Goal: Information Seeking & Learning: Learn about a topic

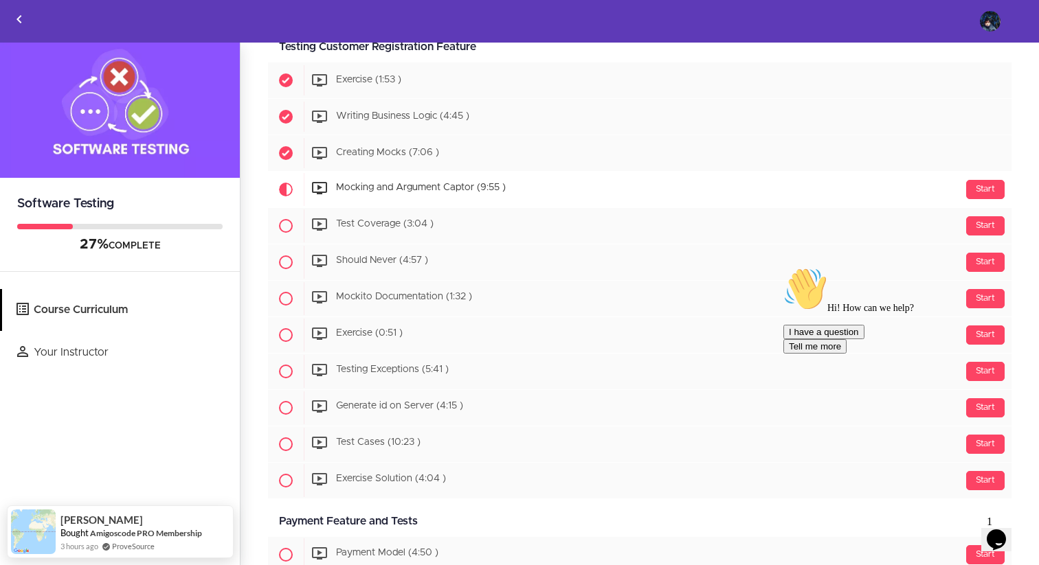
scroll to position [634, 0]
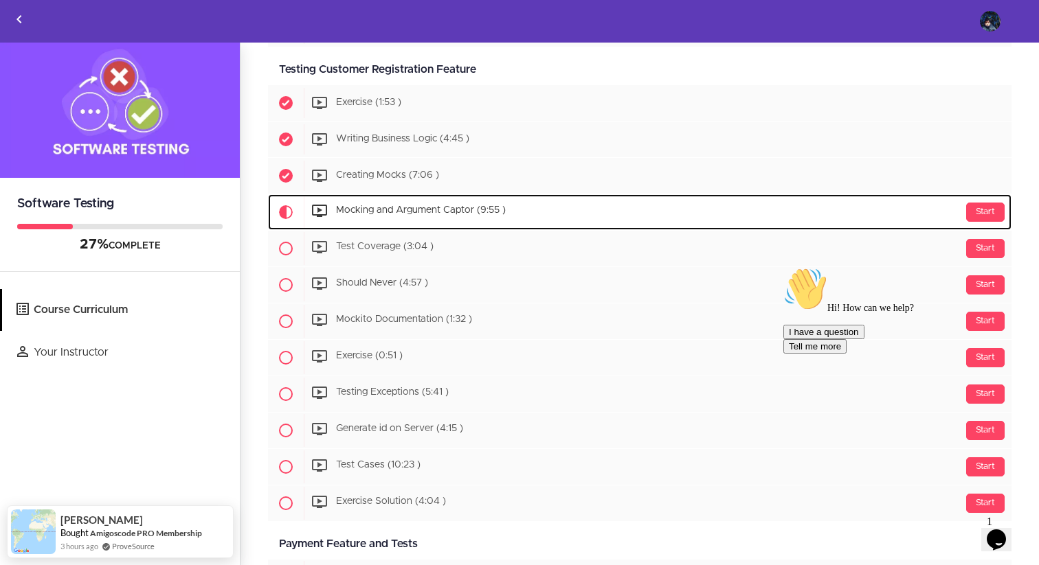
click at [365, 216] on div "Start Mocking and Argument Captor (9:55 )" at bounding box center [658, 212] width 708 height 33
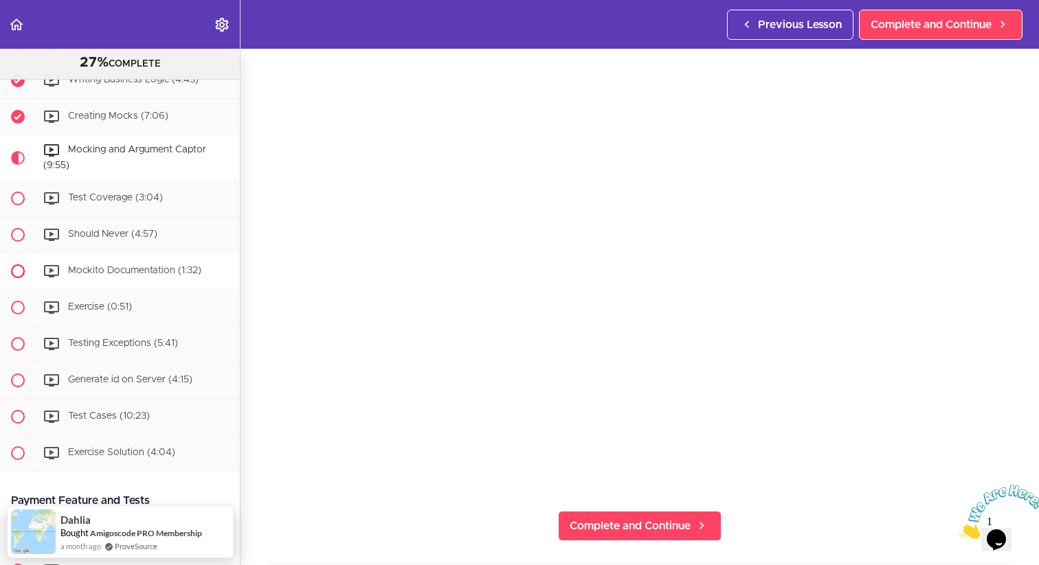
scroll to position [688, 0]
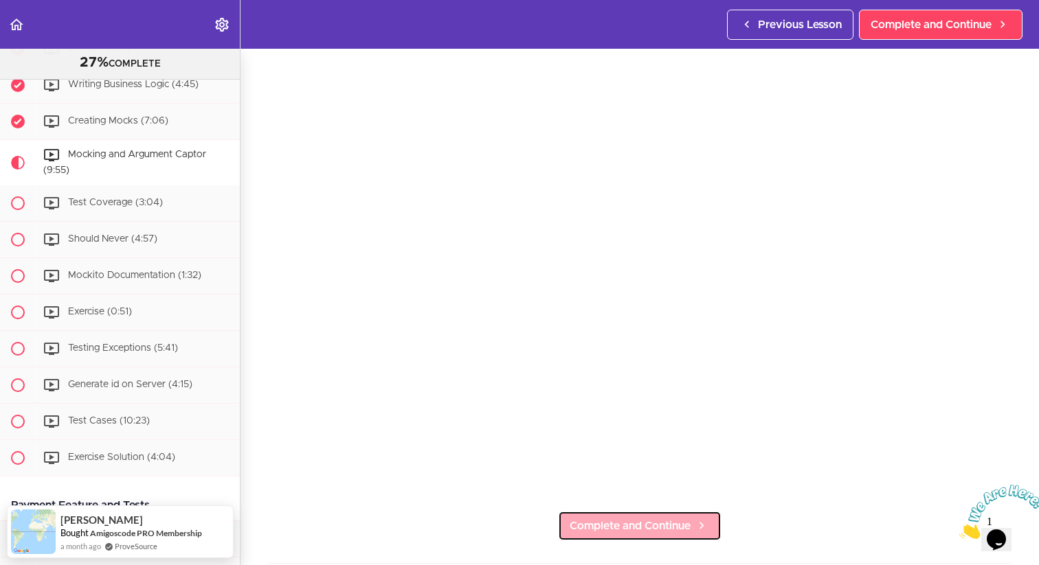
click at [626, 517] on link "Complete and Continue" at bounding box center [640, 526] width 164 height 30
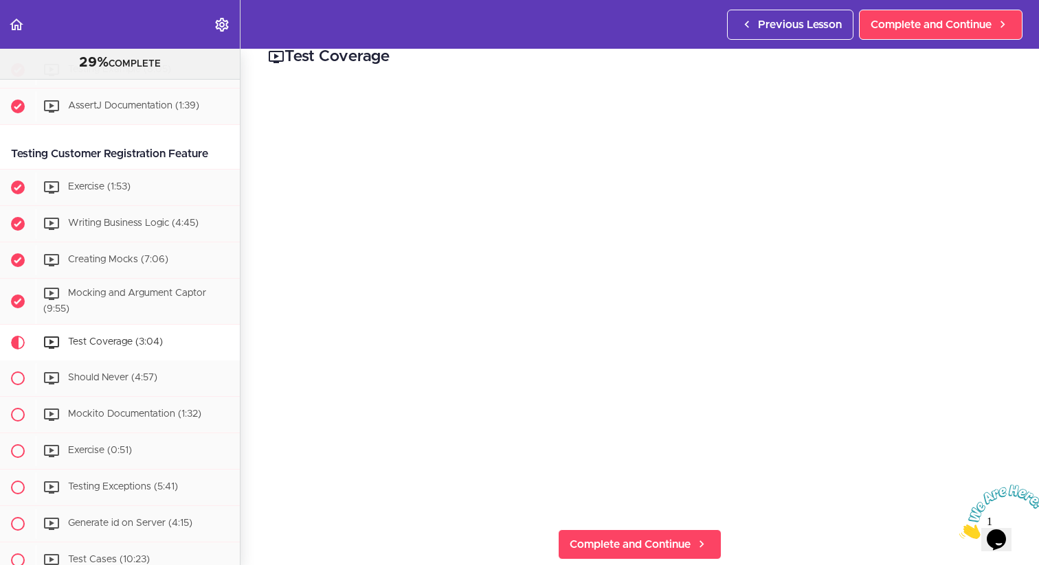
scroll to position [27, 0]
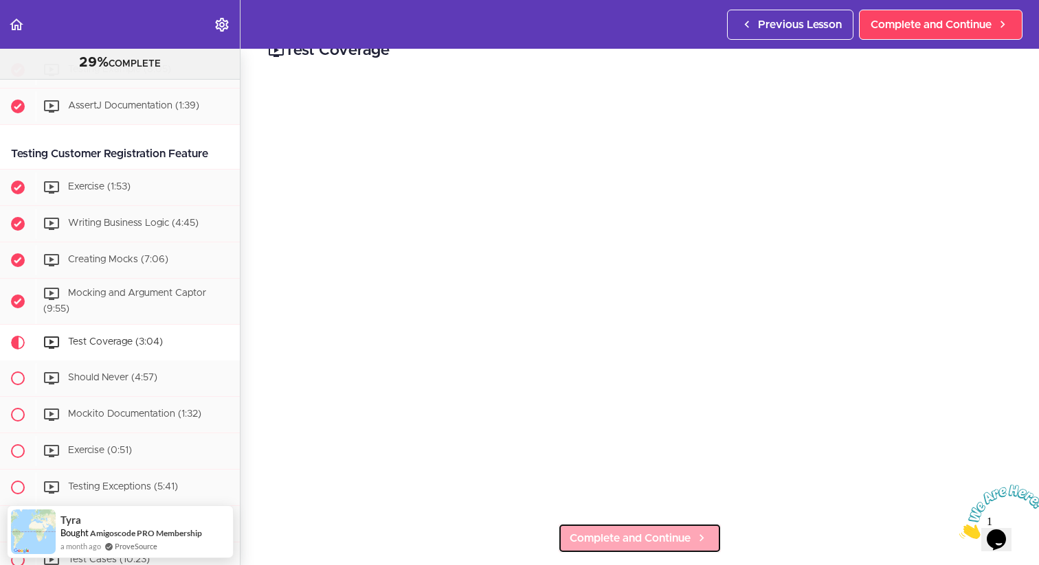
click at [586, 529] on link "Complete and Continue" at bounding box center [640, 538] width 164 height 30
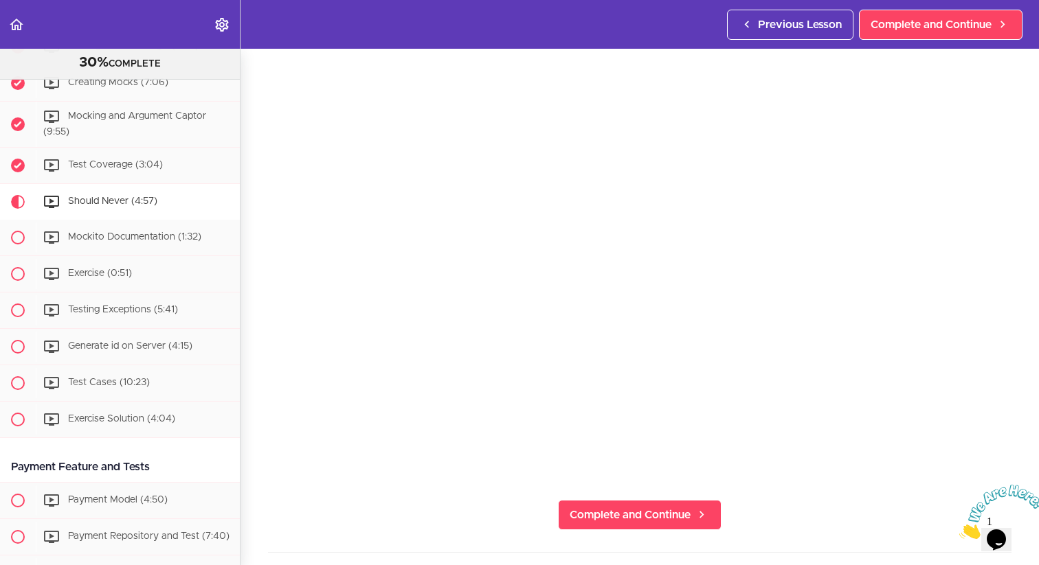
scroll to position [738, 0]
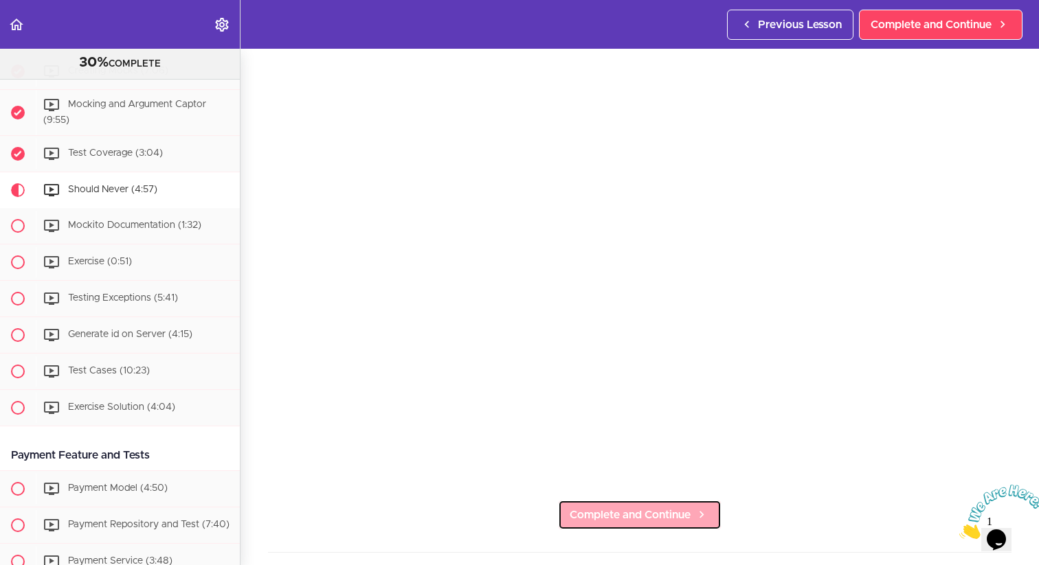
click at [605, 514] on span "Complete and Continue" at bounding box center [630, 515] width 121 height 16
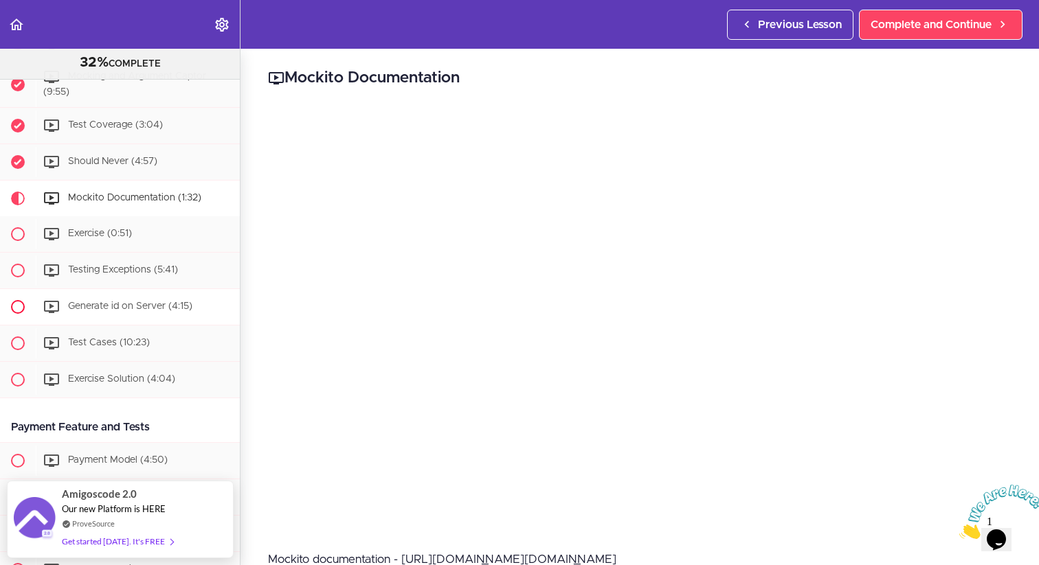
scroll to position [762, 0]
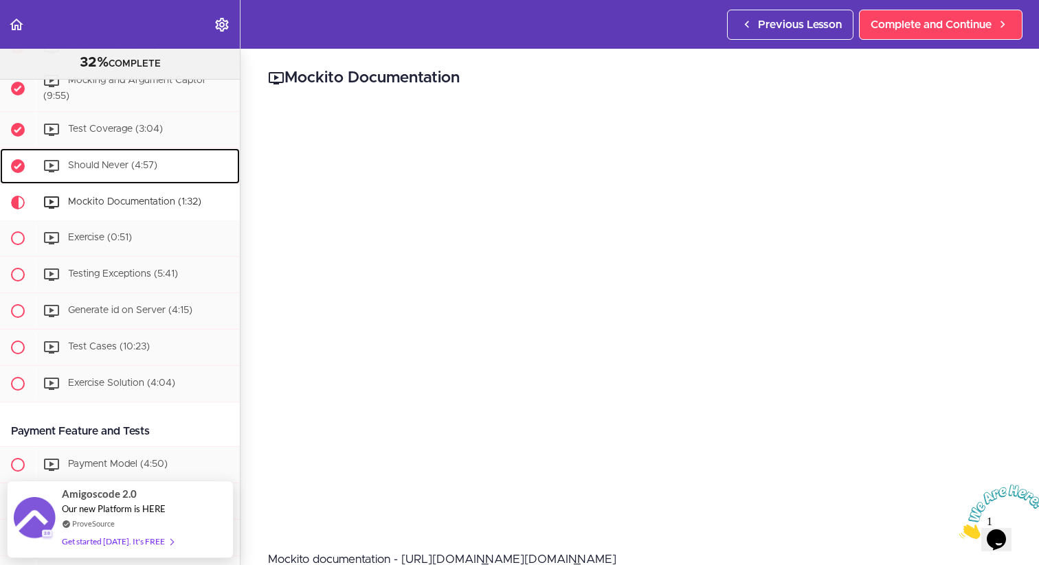
click at [90, 164] on span "Should Never (4:57)" at bounding box center [112, 166] width 89 height 10
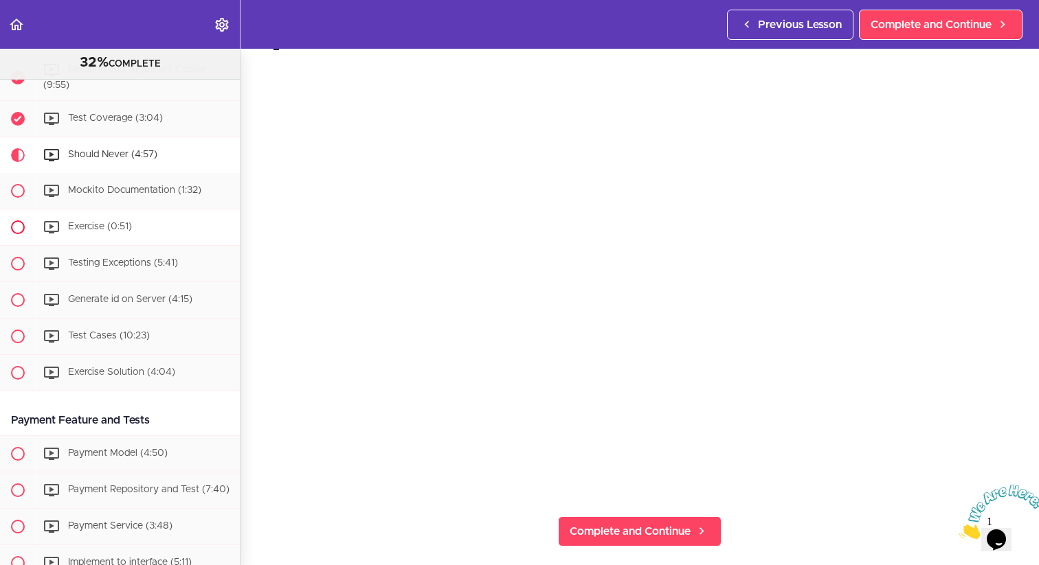
scroll to position [775, 0]
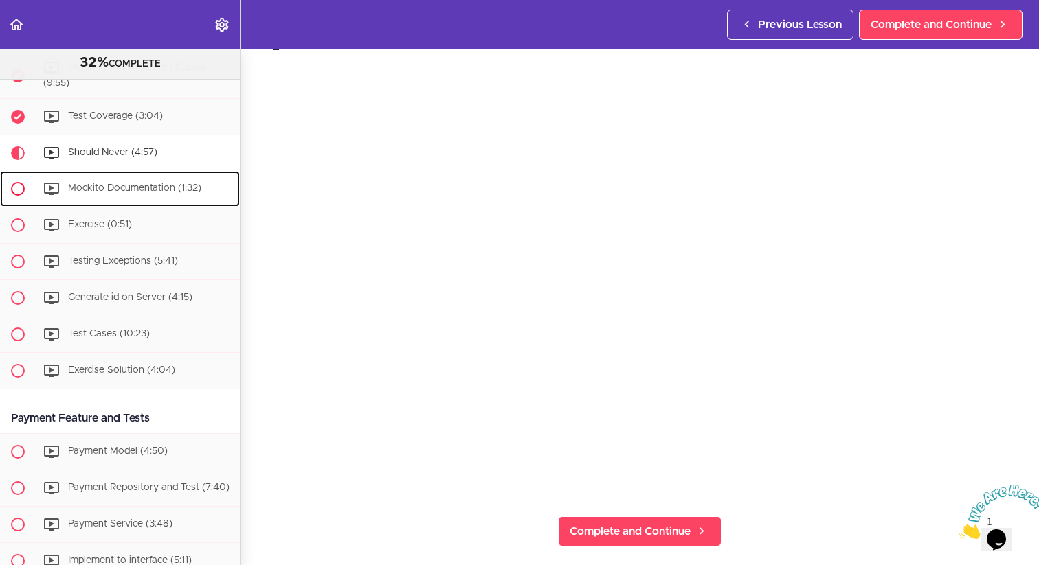
click at [20, 187] on span at bounding box center [18, 189] width 14 height 14
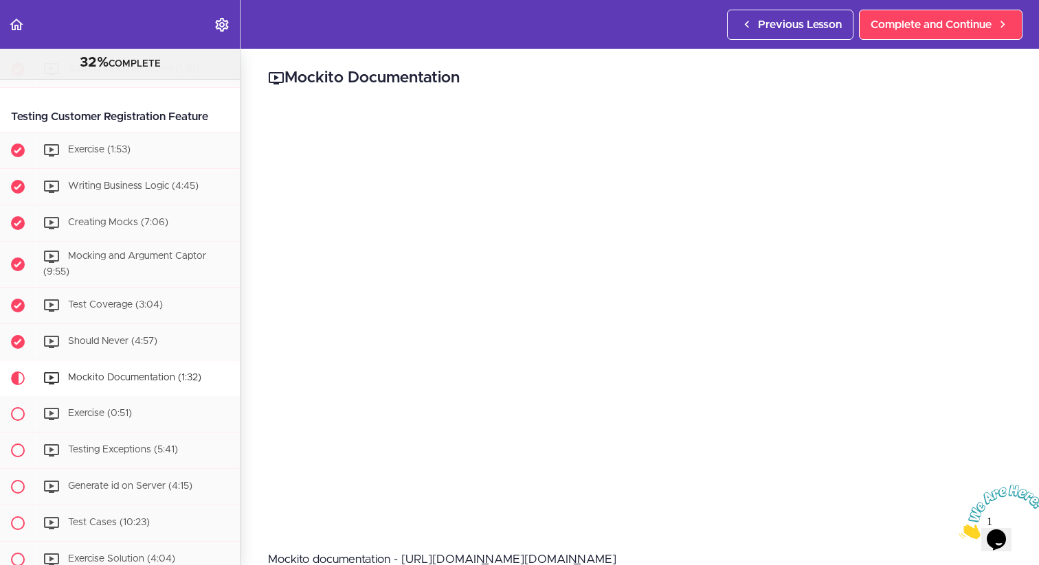
scroll to position [585, 0]
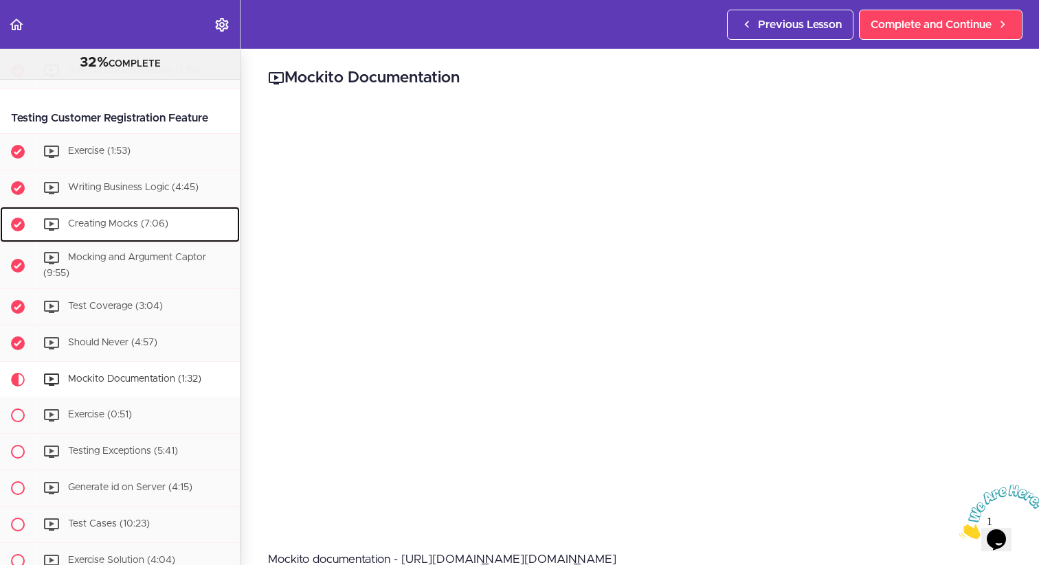
click at [155, 228] on span "Creating Mocks (7:06)" at bounding box center [118, 225] width 100 height 10
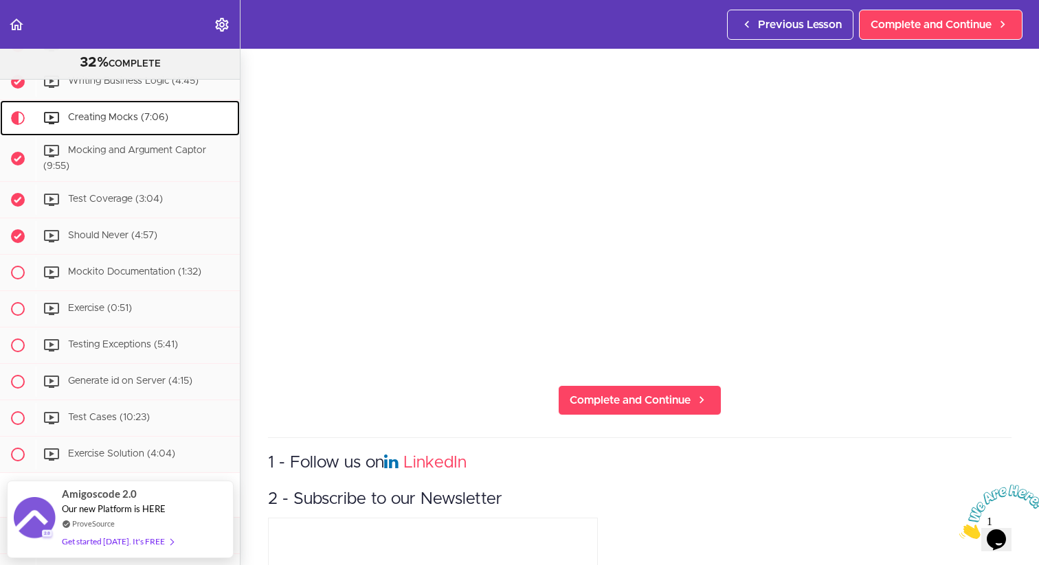
scroll to position [170, 0]
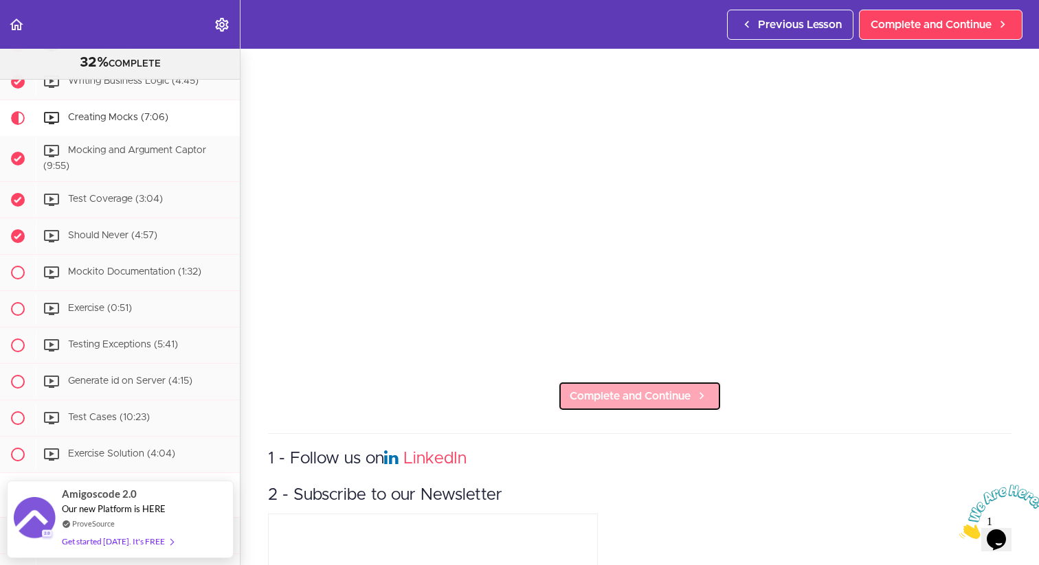
click at [616, 390] on span "Complete and Continue" at bounding box center [630, 396] width 121 height 16
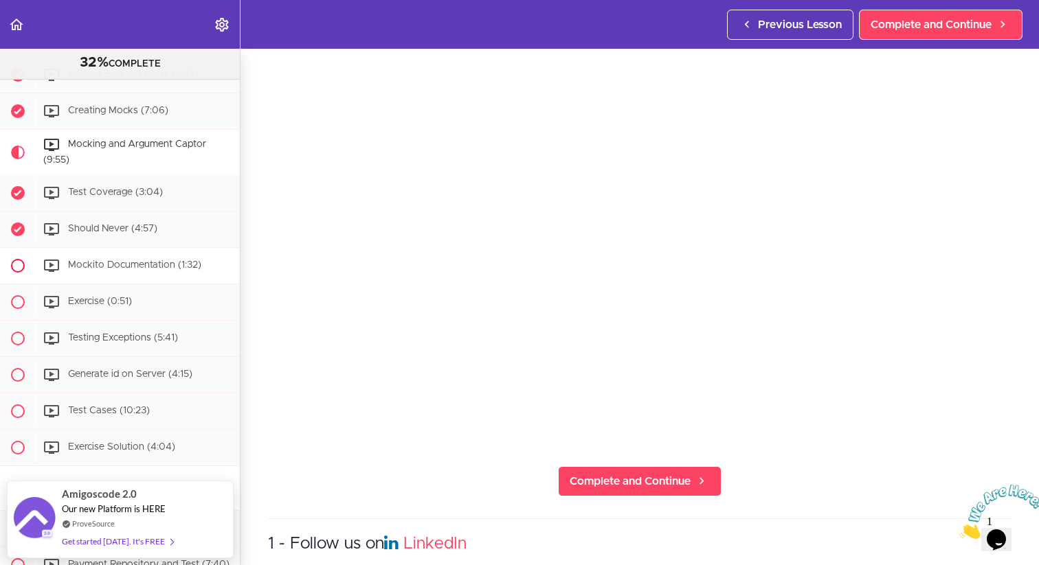
scroll to position [701, 0]
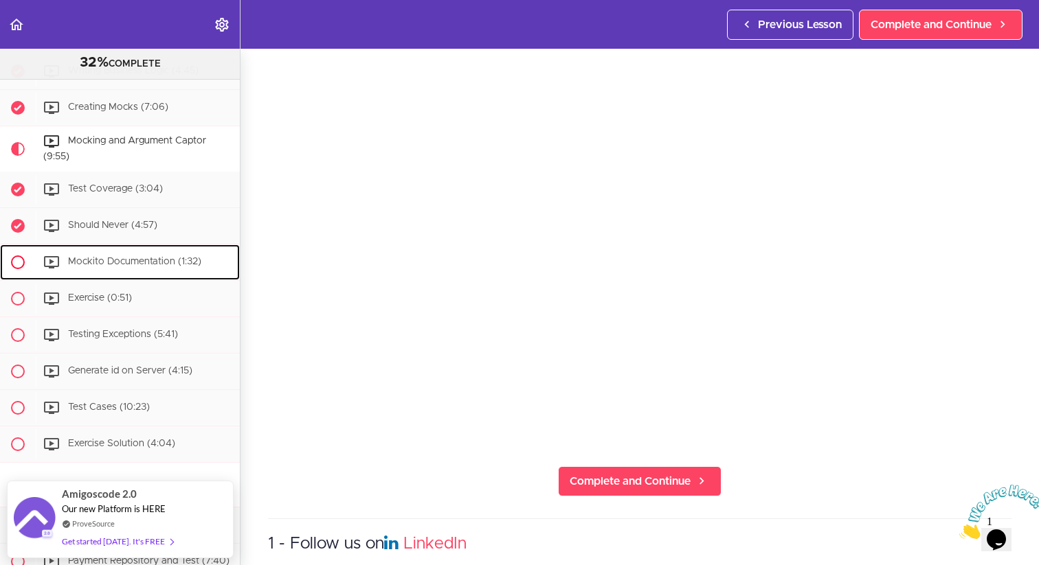
click at [81, 262] on span "Mockito Documentation (1:32)" at bounding box center [134, 262] width 133 height 10
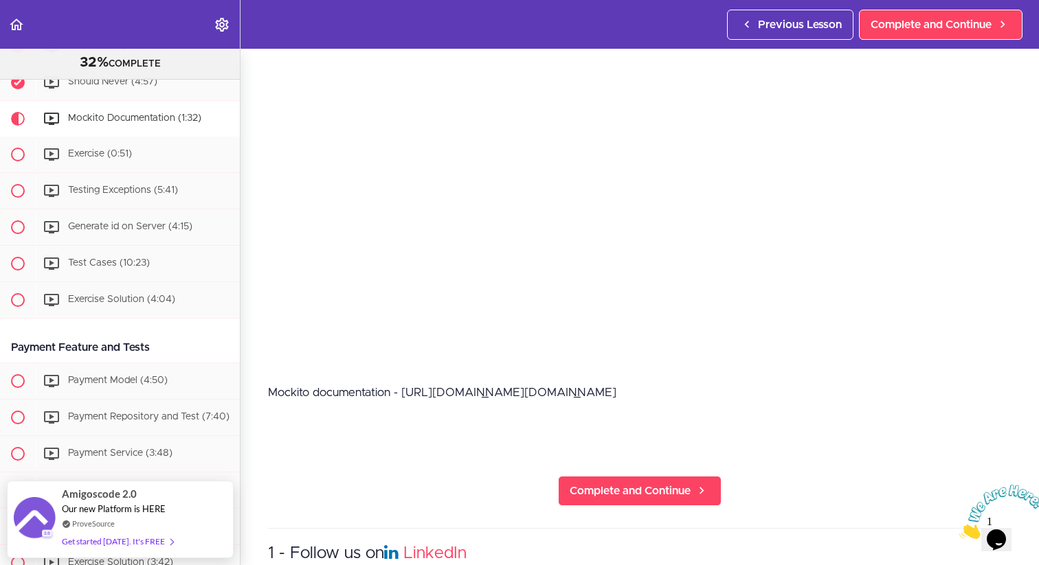
scroll to position [169, 0]
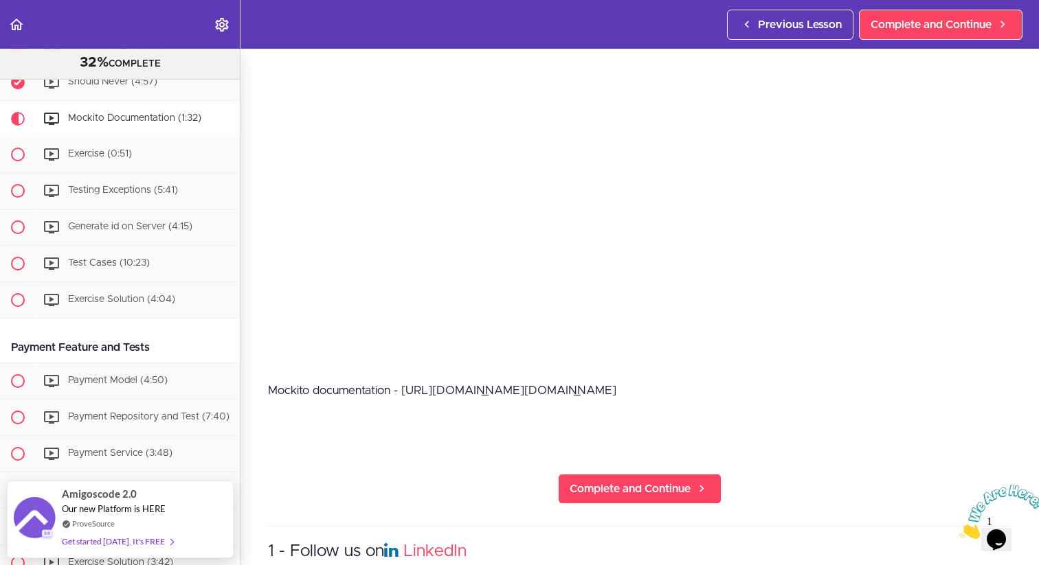
drag, startPoint x: 404, startPoint y: 392, endPoint x: 756, endPoint y: 396, distance: 351.8
click at [756, 396] on p "Mockito documentation - [URL][DOMAIN_NAME][DOMAIN_NAME]" at bounding box center [639, 391] width 743 height 21
copy p "[URL][DOMAIN_NAME][DOMAIN_NAME]"
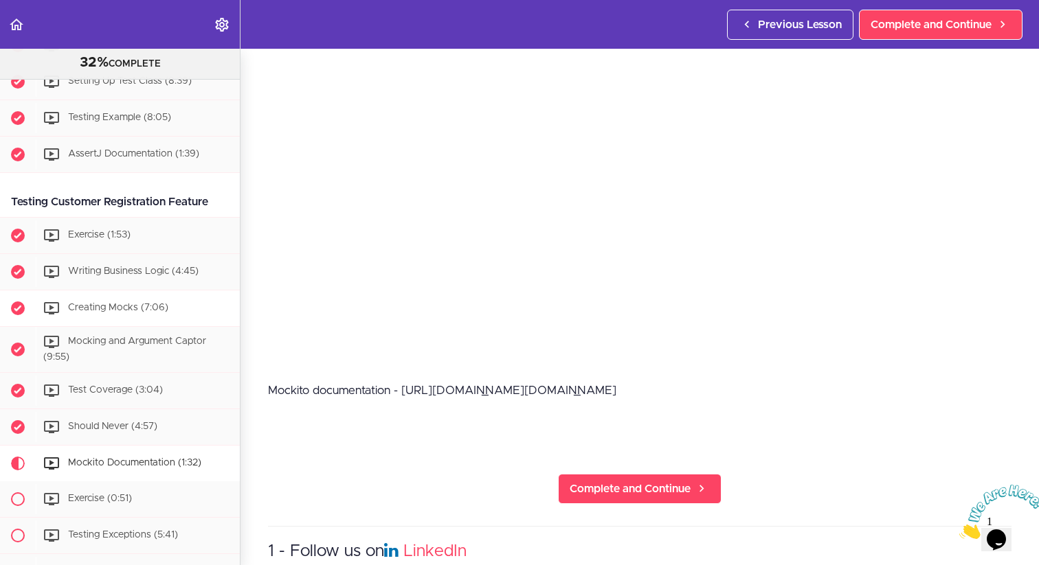
scroll to position [515, 0]
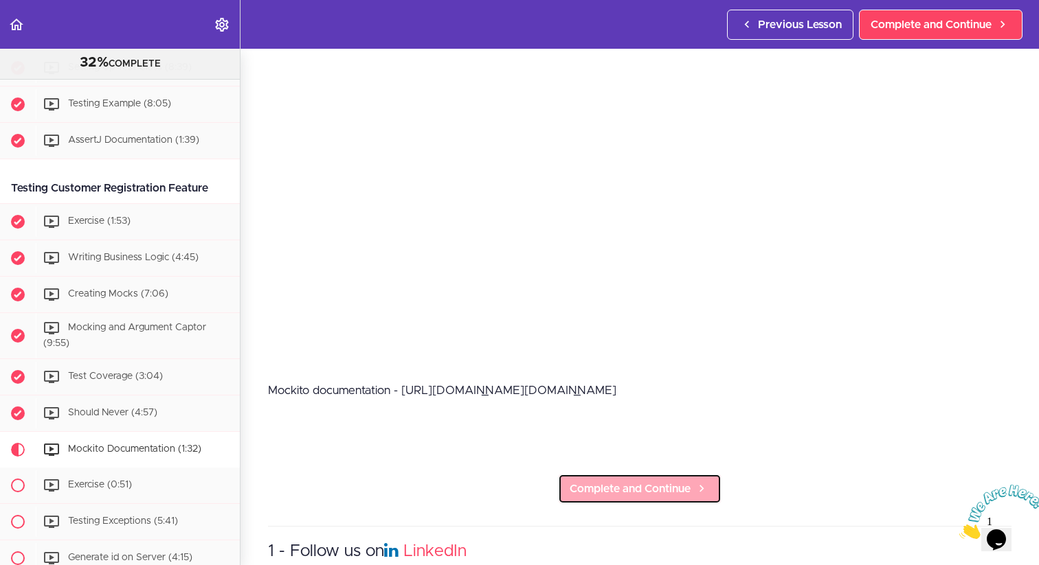
click at [635, 490] on span "Complete and Continue" at bounding box center [630, 489] width 121 height 16
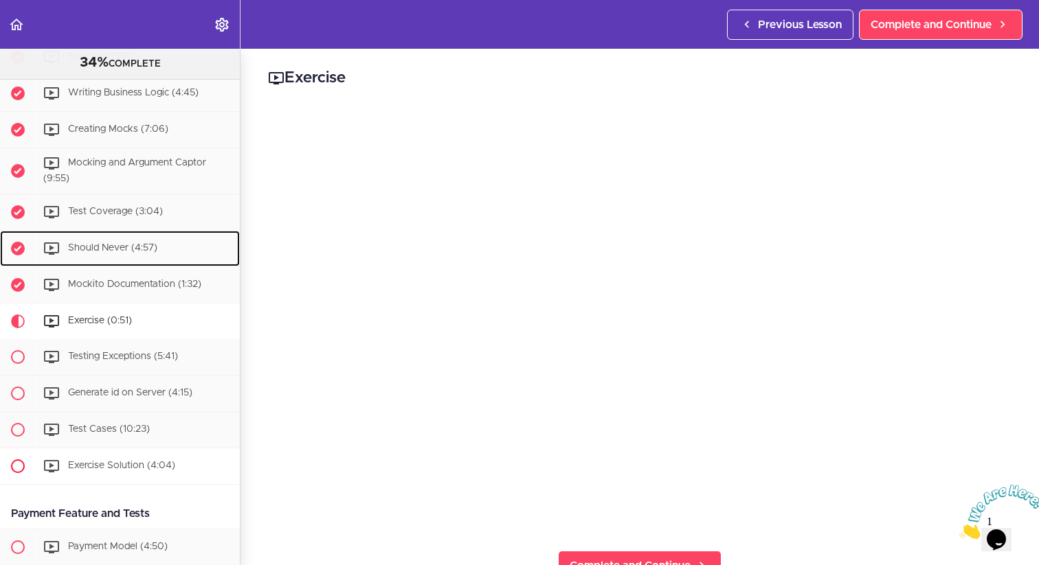
click at [146, 257] on div "Should Never (4:57)" at bounding box center [138, 249] width 204 height 30
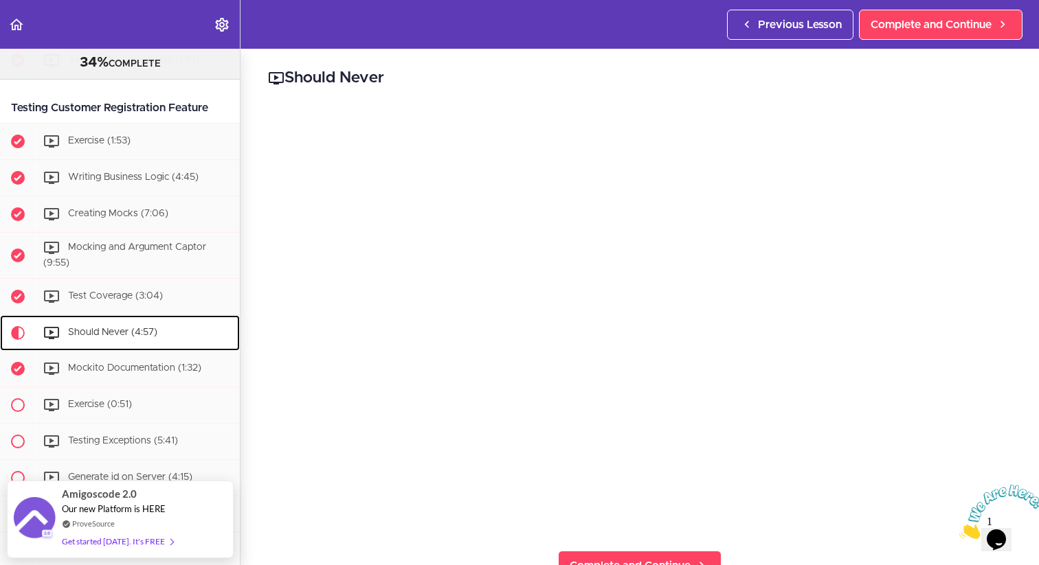
scroll to position [591, 0]
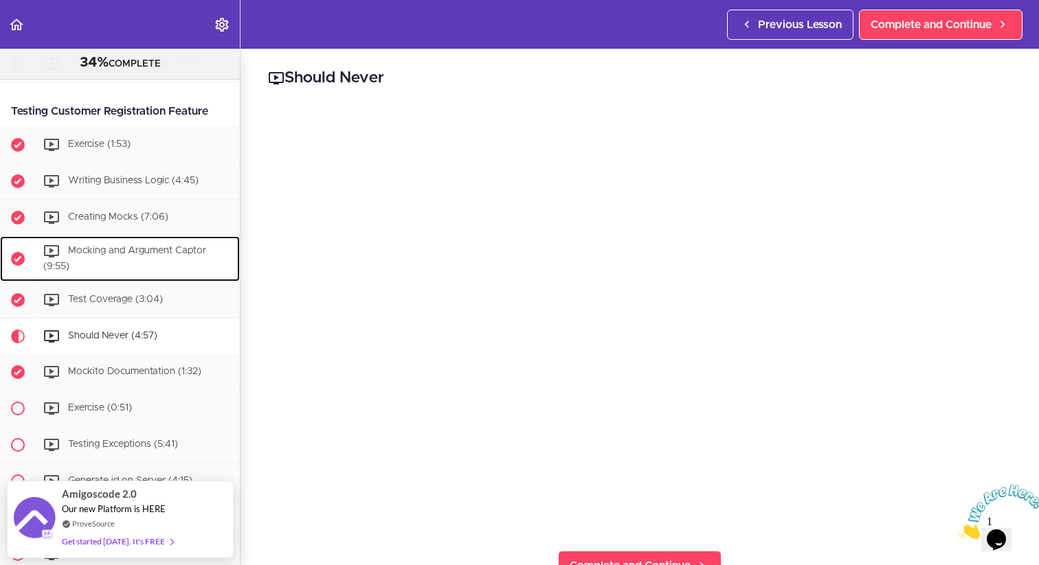
click at [100, 249] on span "Mocking and Argument Captor (9:55)" at bounding box center [124, 259] width 163 height 25
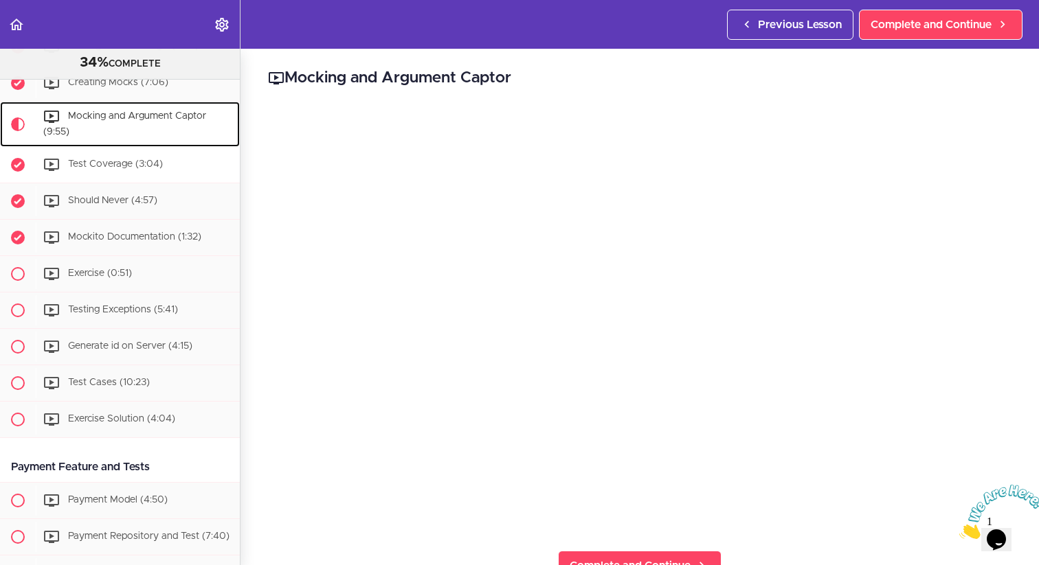
scroll to position [724, 0]
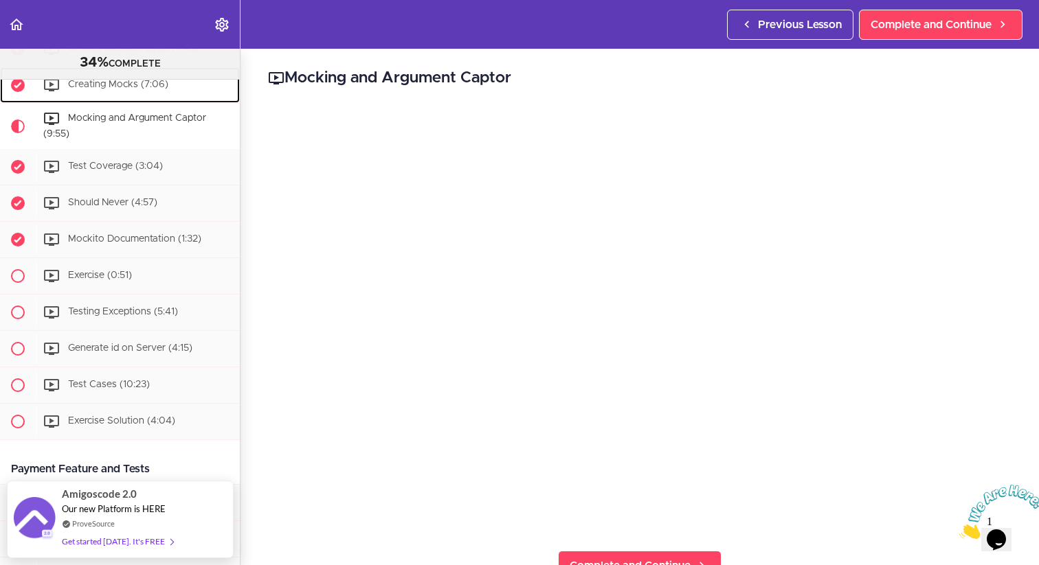
click at [117, 88] on span "Creating Mocks (7:06)" at bounding box center [118, 85] width 100 height 10
